Goal: Task Accomplishment & Management: Manage account settings

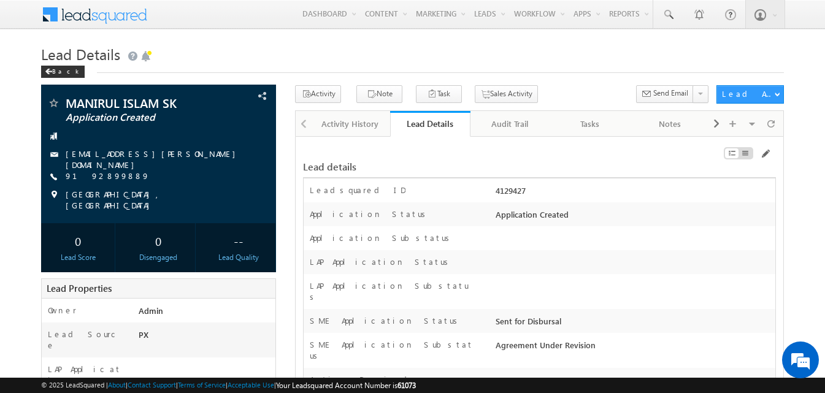
click at [691, 53] on h1 "Lead Details" at bounding box center [412, 53] width 743 height 24
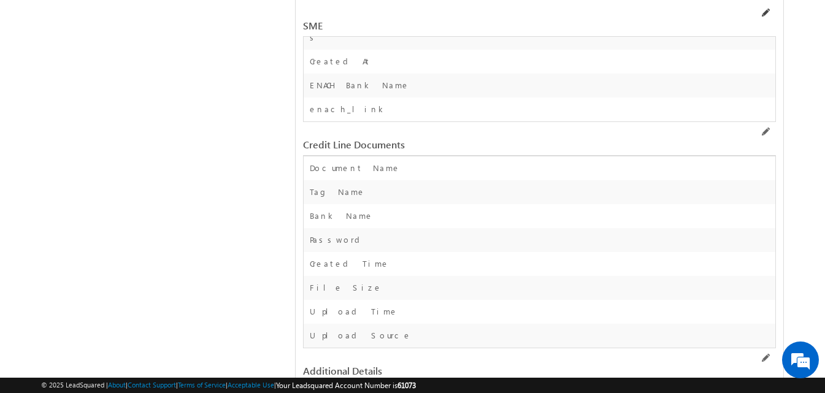
scroll to position [17308, 0]
click at [768, 13] on span at bounding box center [765, 13] width 10 height 10
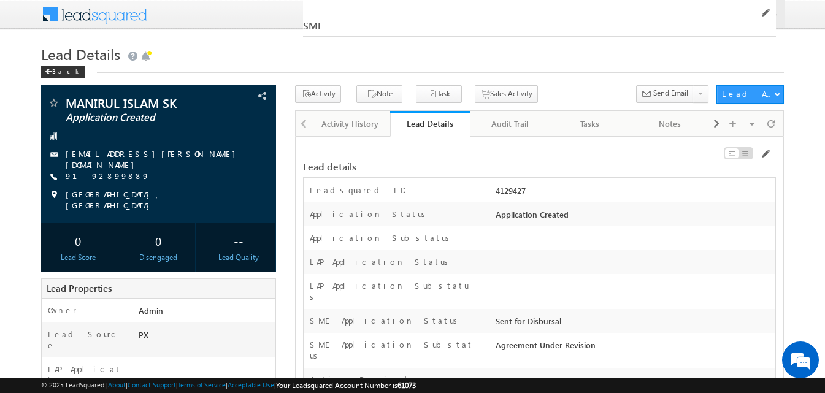
scroll to position [19220, 0]
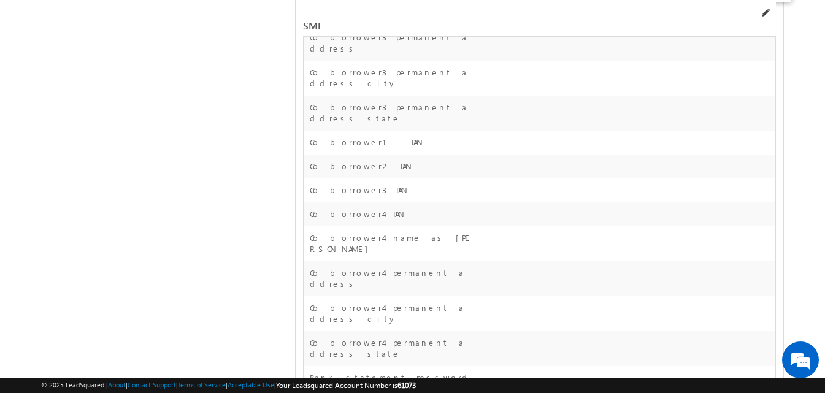
click at [766, 12] on span at bounding box center [765, 13] width 10 height 10
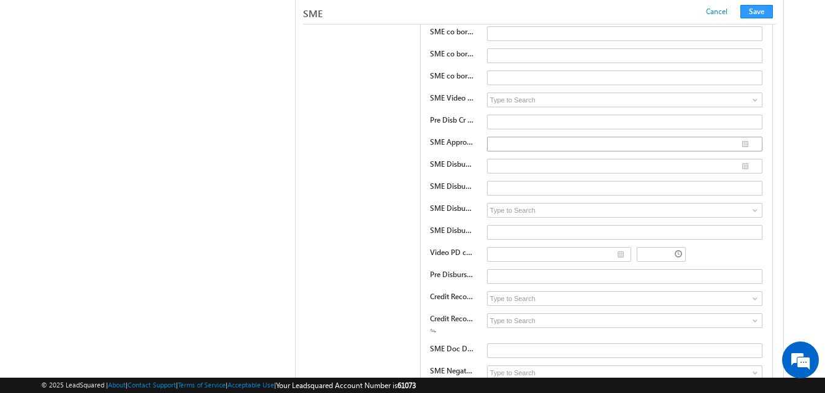
scroll to position [17082, 0]
click at [465, 187] on label "SME Disbursal Transaction UTR" at bounding box center [452, 185] width 44 height 11
click at [505, 192] on input "text" at bounding box center [624, 187] width 275 height 15
type input "8454787545656"
click at [760, 8] on button "Save" at bounding box center [756, 11] width 32 height 13
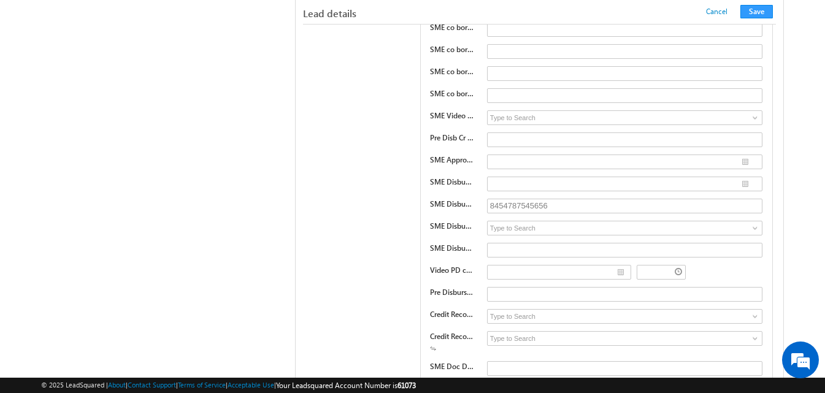
scroll to position [204, 0]
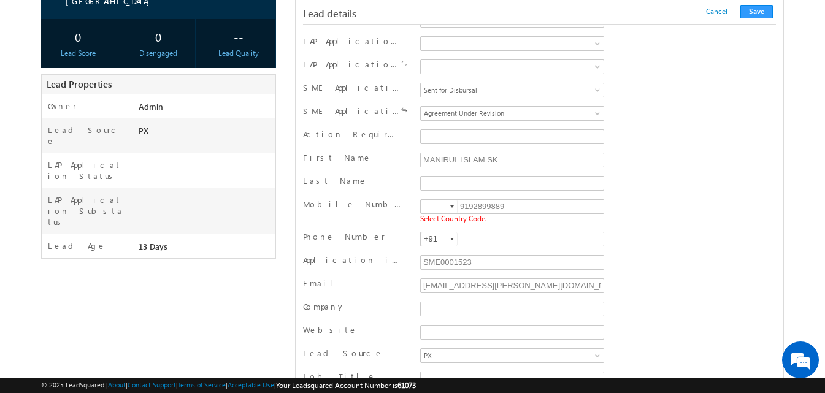
click at [453, 208] on div at bounding box center [452, 206] width 4 height 2
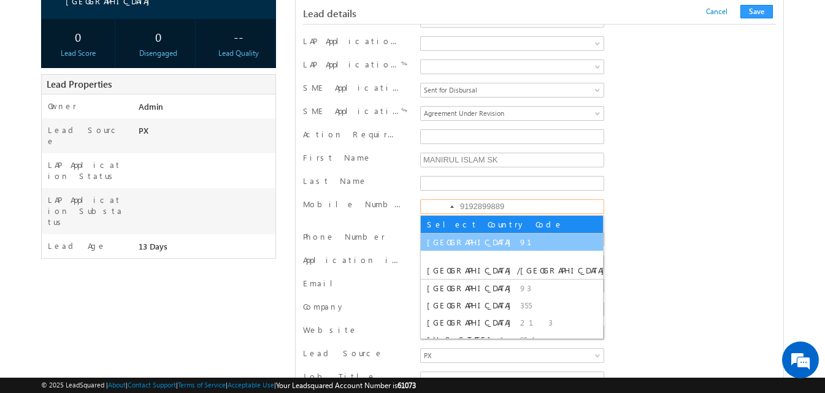
click at [446, 235] on li "India 91" at bounding box center [512, 242] width 182 height 17
type input "+91"
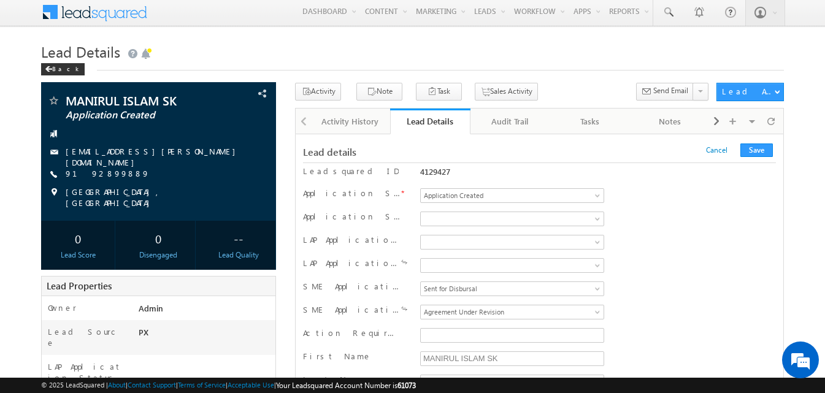
scroll to position [86, 0]
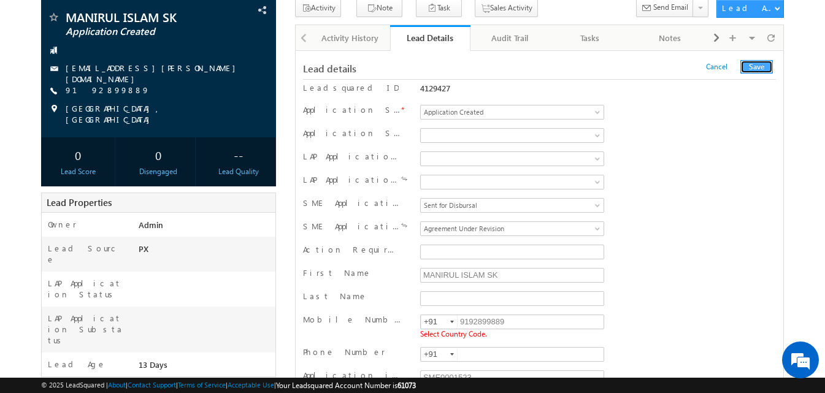
click at [755, 66] on button "Save" at bounding box center [756, 66] width 32 height 13
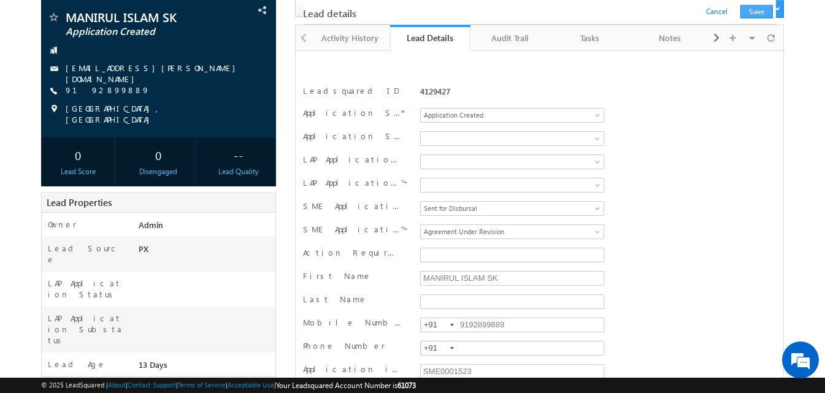
scroll to position [1230, 0]
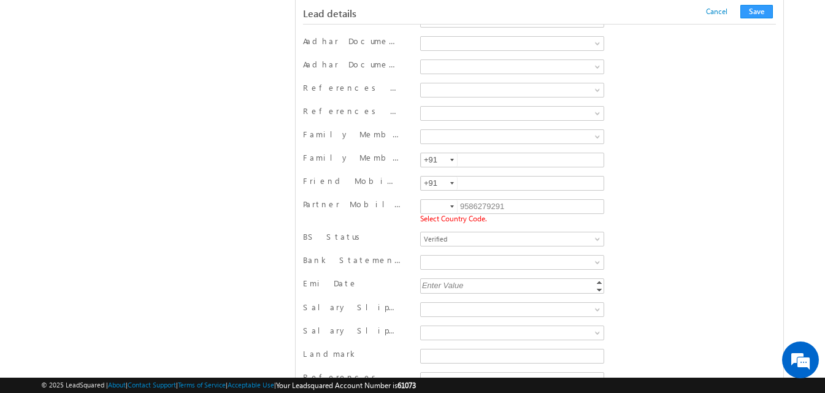
click at [450, 206] on div at bounding box center [452, 206] width 4 height 2
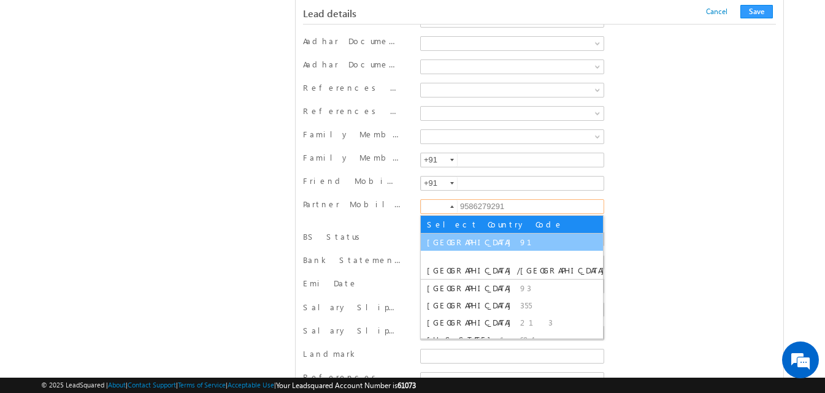
click at [439, 243] on span "India" at bounding box center [472, 242] width 90 height 10
type input "+91"
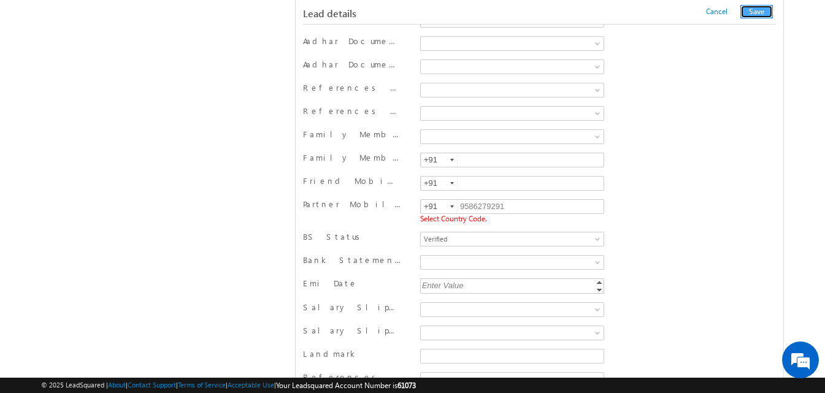
click at [759, 12] on button "Save" at bounding box center [756, 11] width 32 height 13
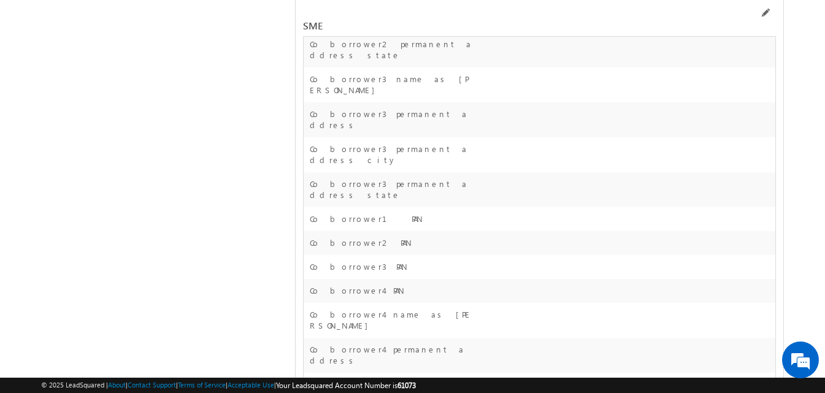
scroll to position [19143, 0]
click at [764, 9] on span at bounding box center [765, 13] width 10 height 10
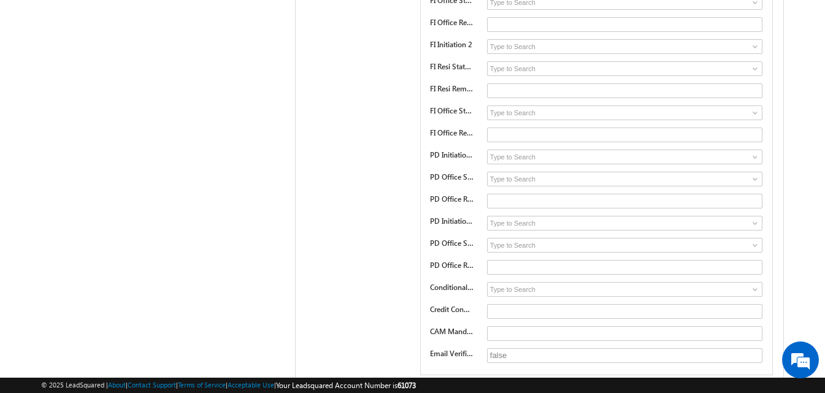
scroll to position [17047, 0]
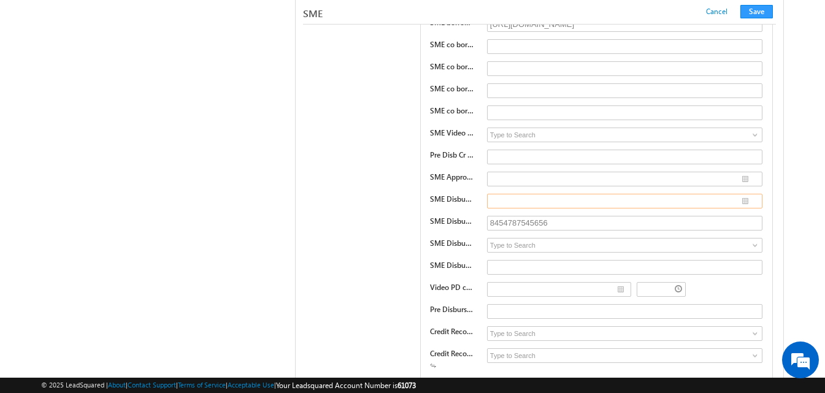
type input "__/__/__"
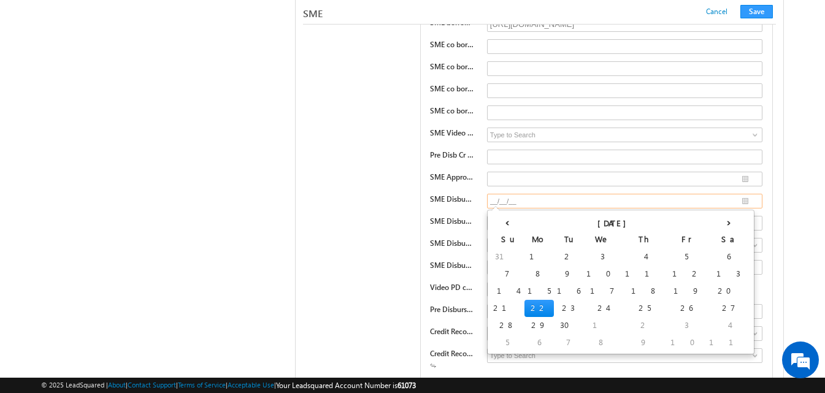
click at [744, 201] on input "__/__/__" at bounding box center [624, 201] width 275 height 15
click at [384, 286] on div "SME Agmt Link SME borrower esign link https://uat.signdesk.in/app/#/online/view…" at bounding box center [539, 356] width 473 height 709
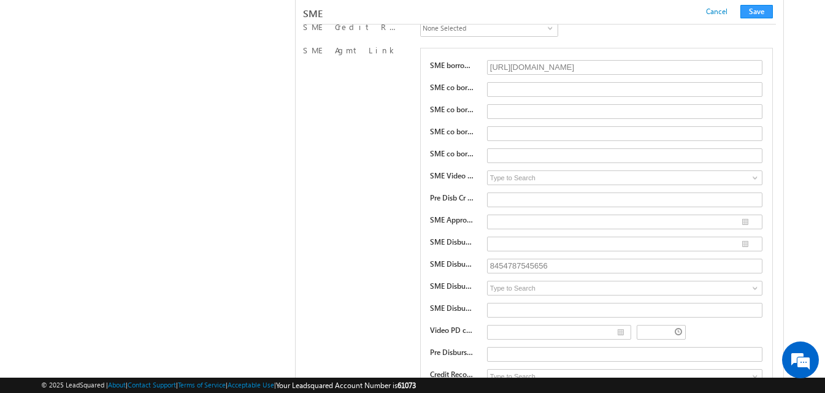
scroll to position [17005, 0]
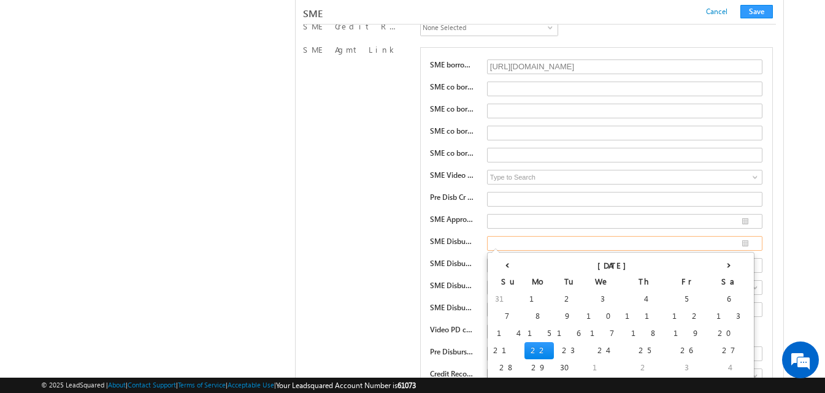
type input "__/__/__"
click at [509, 247] on input "__/__/__" at bounding box center [624, 243] width 275 height 15
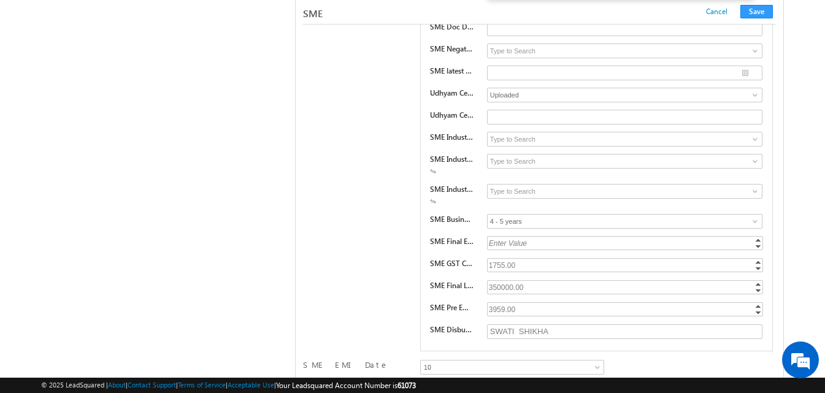
scroll to position [17404, 0]
click at [511, 245] on div "Enter Value" at bounding box center [626, 242] width 278 height 14
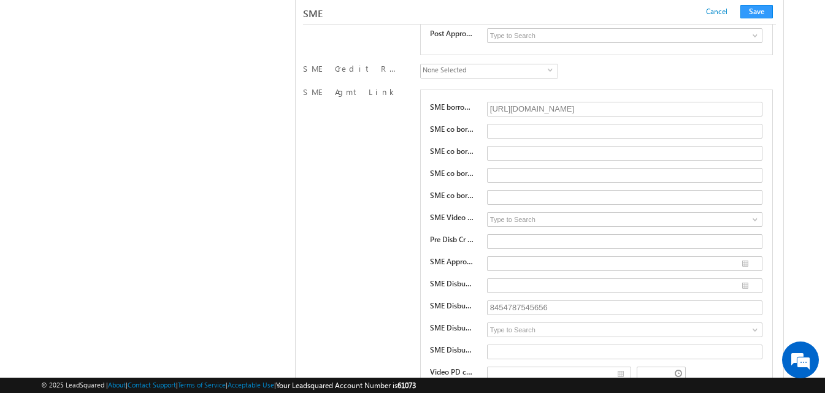
scroll to position [16955, 0]
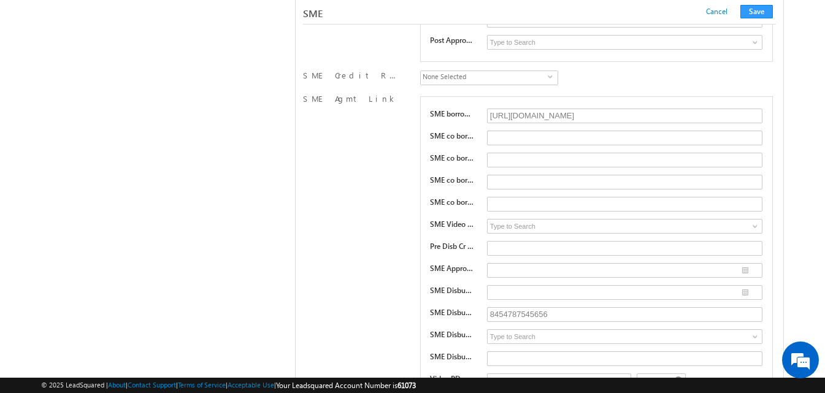
click at [354, 101] on label "SME Agmt Link" at bounding box center [350, 98] width 94 height 11
click at [353, 101] on label "SME Agmt Link" at bounding box center [350, 98] width 94 height 11
click at [311, 100] on label "SME Agmt Link" at bounding box center [350, 98] width 94 height 11
copy label "SME Agmt Link"
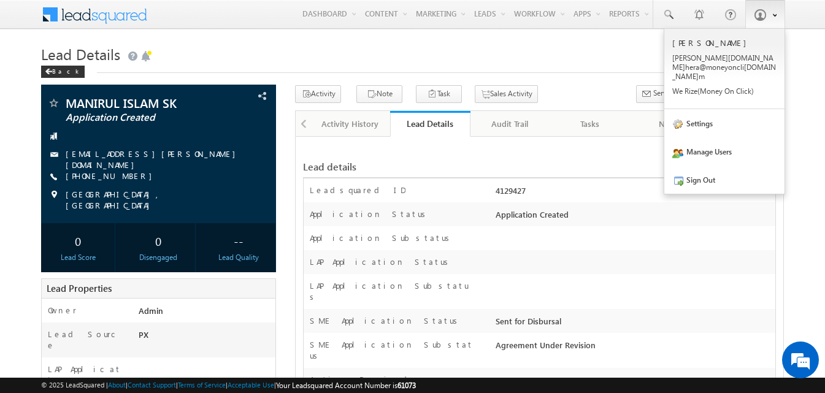
click at [767, 19] on link at bounding box center [765, 14] width 40 height 28
click at [695, 115] on link "Settings" at bounding box center [724, 123] width 120 height 28
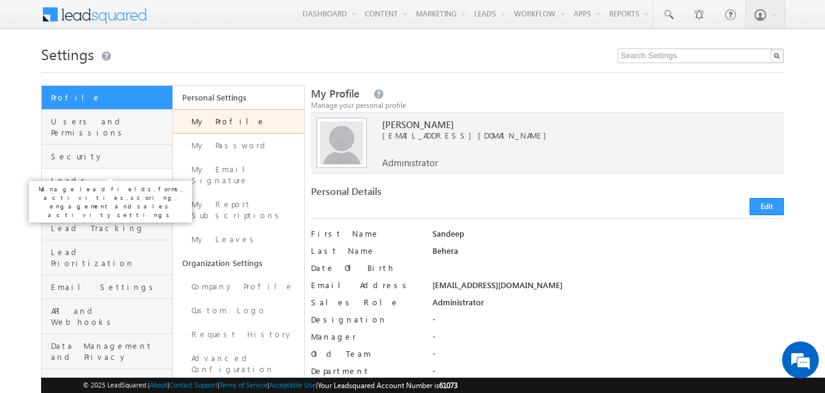
click at [84, 175] on span "Leads" at bounding box center [110, 180] width 118 height 11
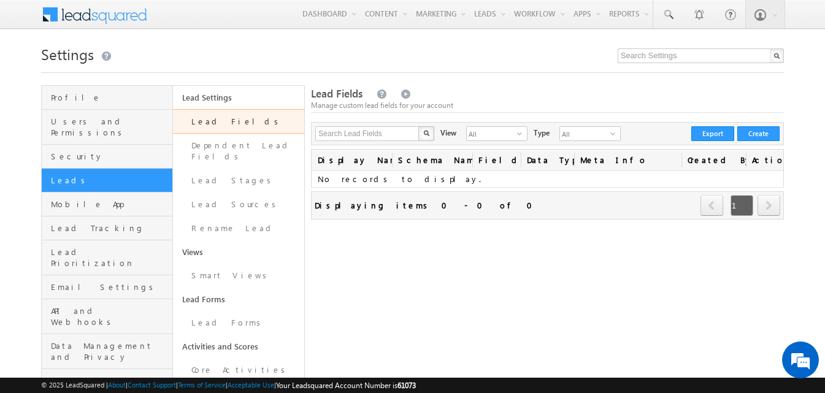
click at [224, 123] on link "Lead Fields" at bounding box center [238, 121] width 131 height 25
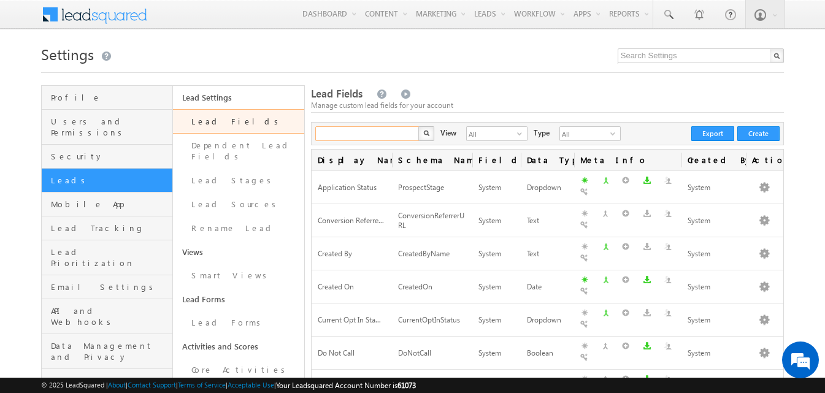
click at [389, 133] on input "text" at bounding box center [367, 133] width 105 height 15
type input "agmnt"
click at [418, 126] on button "button" at bounding box center [426, 133] width 16 height 15
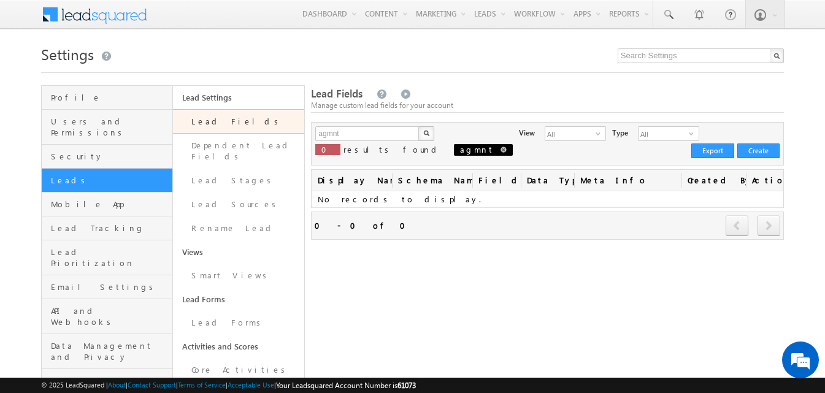
click at [500, 151] on span at bounding box center [503, 150] width 6 height 6
type input "Search Lead Fields"
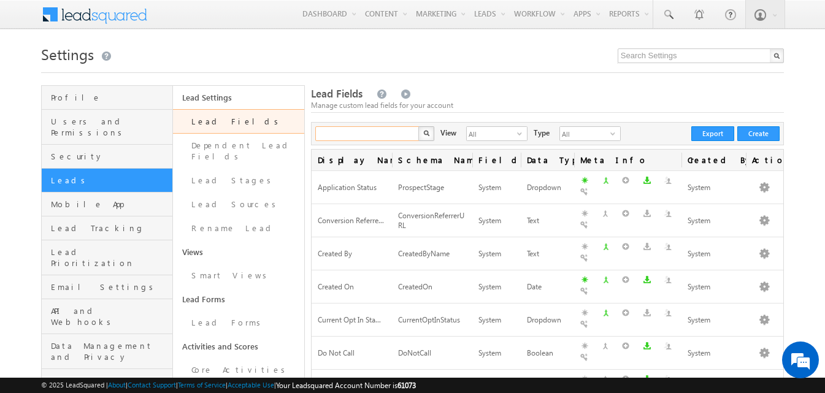
click at [357, 135] on input "text" at bounding box center [367, 133] width 105 height 15
paste input "SME Agmt Link"
type input "SME Agmt Link"
click at [427, 137] on button "button" at bounding box center [426, 133] width 16 height 15
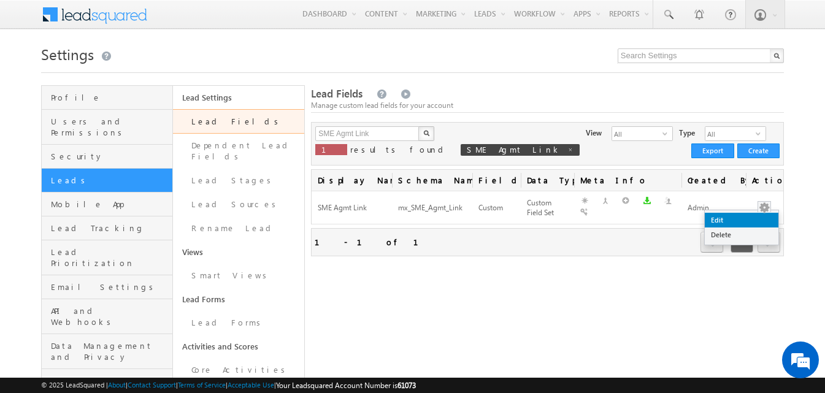
click at [718, 220] on link "Edit" at bounding box center [742, 220] width 74 height 15
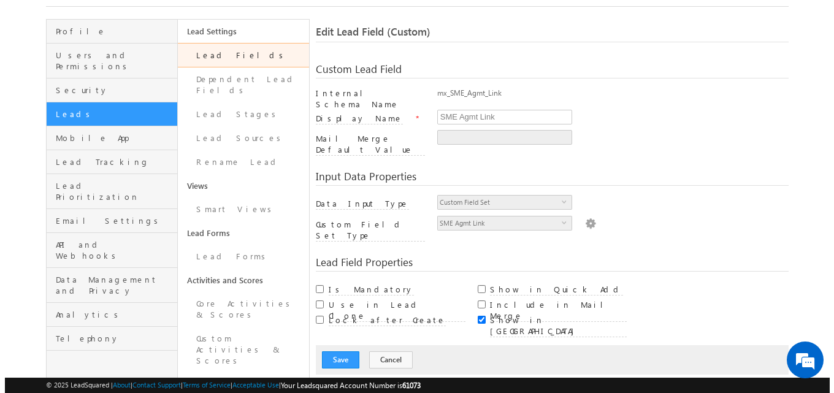
scroll to position [61, 0]
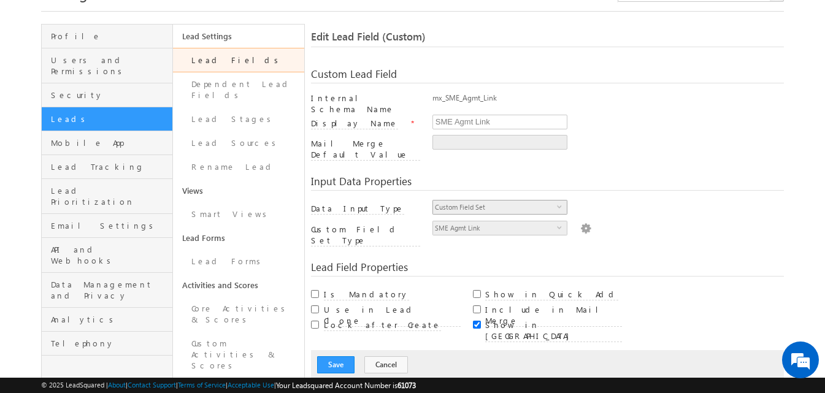
click at [559, 204] on span "select" at bounding box center [562, 207] width 10 height 6
click at [580, 221] on img at bounding box center [585, 227] width 11 height 13
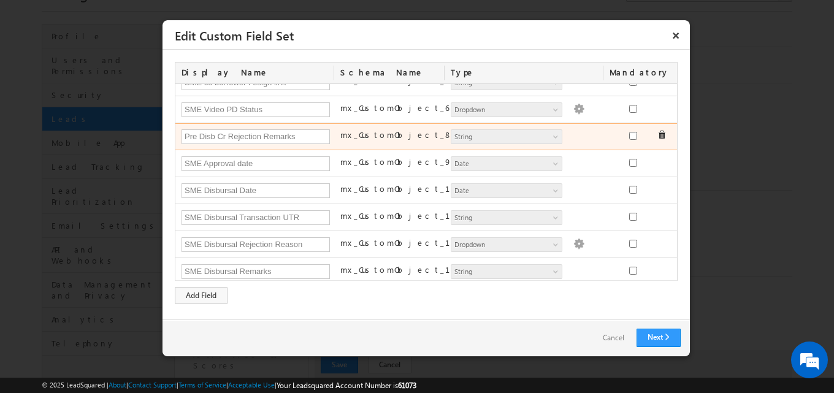
scroll to position [184, 0]
